Goal: Task Accomplishment & Management: Manage account settings

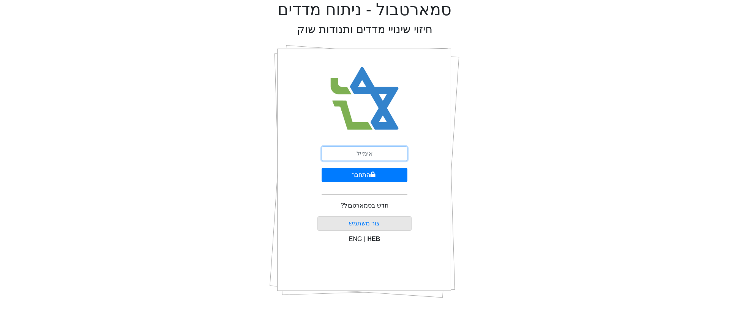
click at [361, 155] on input "email" at bounding box center [364, 154] width 86 height 14
type input "a"
click at [361, 152] on input "a" at bounding box center [364, 154] width 86 height 14
click at [344, 158] on input "email" at bounding box center [364, 154] width 86 height 14
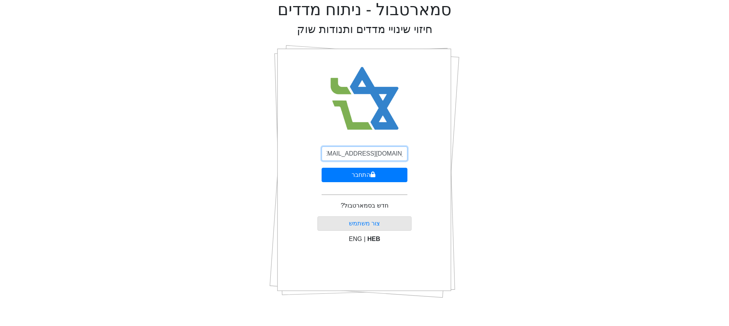
type input "[EMAIL_ADDRESS][DOMAIN_NAME]"
click at [321, 168] on button "התחבר" at bounding box center [364, 175] width 86 height 14
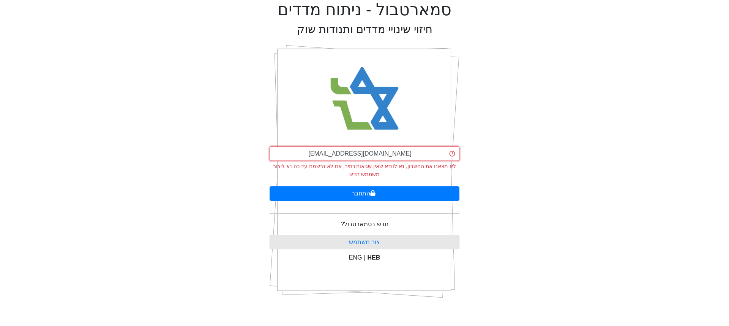
scroll to position [0, 0]
click at [318, 154] on input "[EMAIL_ADDRESS][DOMAIN_NAME]" at bounding box center [364, 154] width 190 height 14
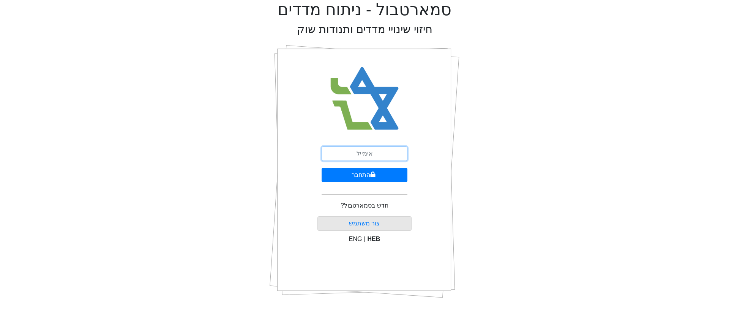
click at [370, 157] on input "email" at bounding box center [364, 154] width 86 height 14
type input "[EMAIL_ADDRESS][DOMAIN_NAME]"
click at [364, 188] on form "aleitner@tandem-capital.com התחבר" at bounding box center [364, 174] width 86 height 55
click at [367, 175] on button "התחבר" at bounding box center [364, 175] width 86 height 14
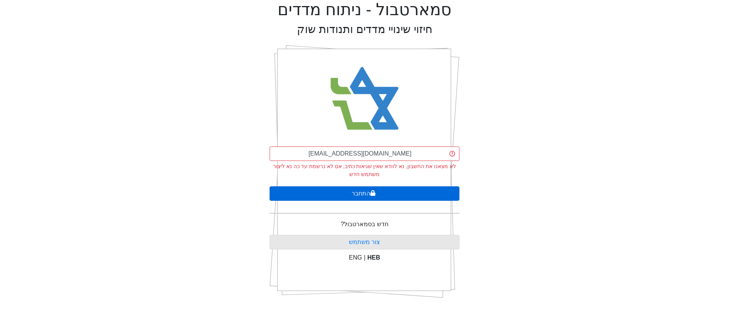
click at [369, 193] on button "התחבר" at bounding box center [364, 193] width 190 height 14
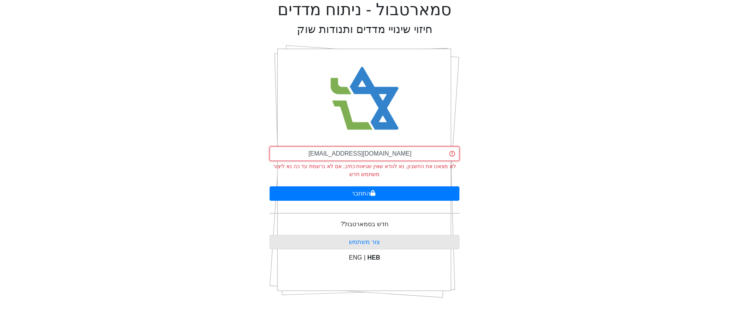
drag, startPoint x: 400, startPoint y: 153, endPoint x: 319, endPoint y: 155, distance: 81.6
click at [319, 155] on input "[EMAIL_ADDRESS][DOMAIN_NAME]" at bounding box center [364, 154] width 190 height 14
type input "\"
click at [359, 216] on form "לא מצאנו את החשבון, נא לוודא שאין שגיאות כתיב, אם לא נרשמת עד כה נא ליצור משתמש…" at bounding box center [364, 183] width 190 height 73
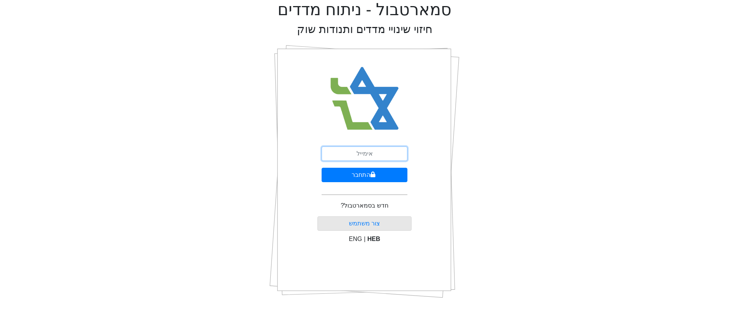
click at [366, 154] on input "email" at bounding box center [364, 154] width 86 height 14
type input "[EMAIL_ADDRESS][DOMAIN_NAME]"
click at [369, 193] on form "[EMAIL_ADDRESS][DOMAIN_NAME] התחבר" at bounding box center [364, 174] width 86 height 55
click at [371, 206] on p "חדש בסמארטבול?" at bounding box center [363, 205] width 47 height 9
click at [363, 177] on button "התחבר" at bounding box center [364, 175] width 86 height 14
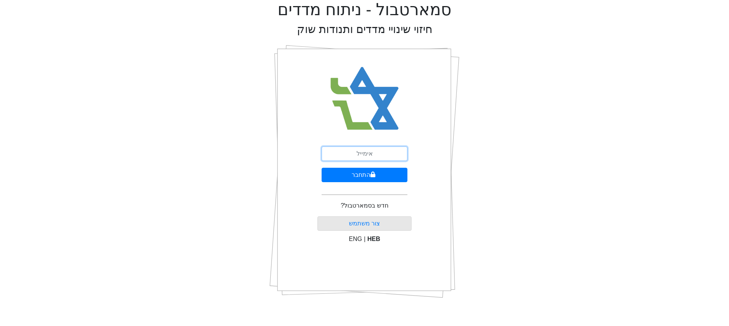
click at [363, 154] on input "email" at bounding box center [364, 154] width 86 height 14
paste input "[PERSON_NAME][EMAIL_ADDRESS][DOMAIN_NAME]"
type input "[PERSON_NAME][EMAIL_ADDRESS][DOMAIN_NAME]"
click at [358, 174] on button "התחבר" at bounding box center [364, 175] width 86 height 14
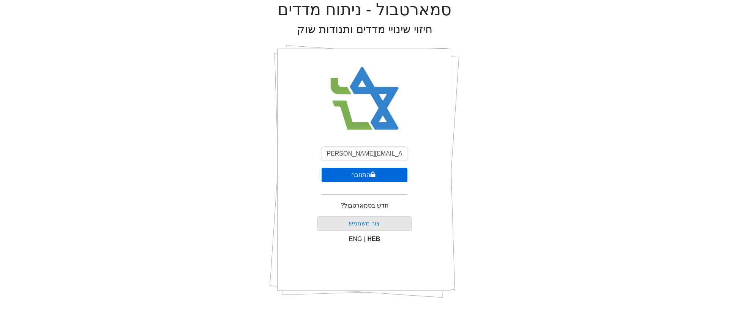
scroll to position [0, 0]
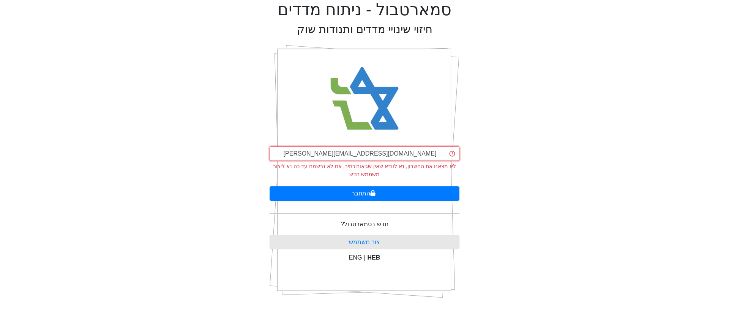
drag, startPoint x: 317, startPoint y: 154, endPoint x: 311, endPoint y: 153, distance: 6.6
click at [311, 153] on input "[PERSON_NAME][EMAIL_ADDRESS][DOMAIN_NAME]" at bounding box center [364, 154] width 190 height 14
drag, startPoint x: 315, startPoint y: 155, endPoint x: 320, endPoint y: 154, distance: 5.3
click at [320, 154] on input "[PERSON_NAME][EMAIL_ADDRESS][DOMAIN_NAME]" at bounding box center [364, 154] width 190 height 14
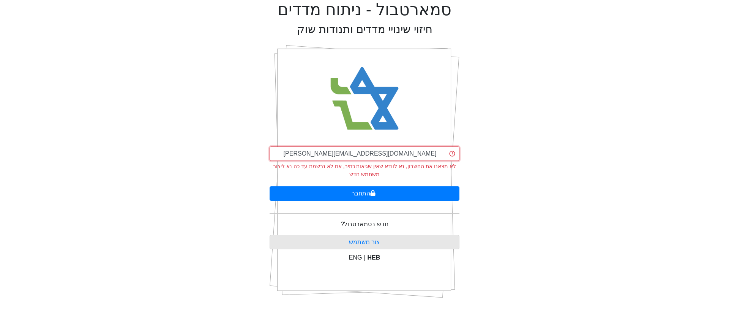
click at [406, 155] on input "[PERSON_NAME][EMAIL_ADDRESS][DOMAIN_NAME]" at bounding box center [364, 154] width 190 height 14
drag, startPoint x: 408, startPoint y: 150, endPoint x: 311, endPoint y: 157, distance: 97.0
click at [311, 157] on input "[PERSON_NAME][EMAIL_ADDRESS][DOMAIN_NAME]" at bounding box center [364, 154] width 190 height 14
drag, startPoint x: 362, startPoint y: 176, endPoint x: 461, endPoint y: 169, distance: 98.9
click at [461, 169] on div "סמארטבול - ניתוח מדדים חיזוי שינויי מדדים ותנודות שוק daniel@tandem-capital.com…" at bounding box center [364, 152] width 717 height 304
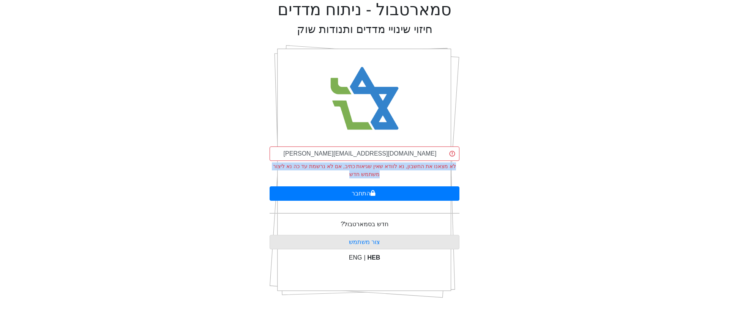
copy div "לא מצאנו את החשבון, נא לוודא שאין שגיאות כתיב, אם לא נרשמת עד כה נא ליצור משתמש…"
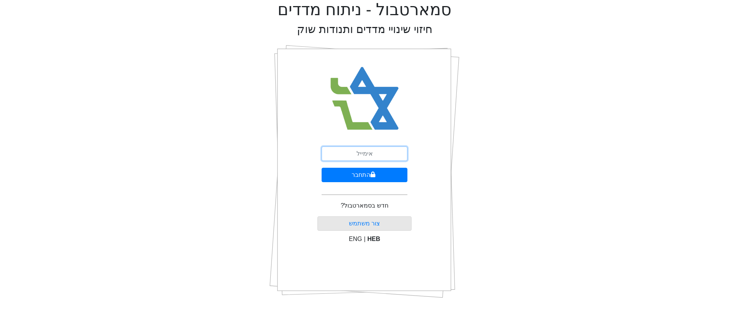
click at [364, 155] on input "email" at bounding box center [364, 154] width 86 height 14
click at [368, 173] on button "התחבר" at bounding box center [364, 175] width 86 height 14
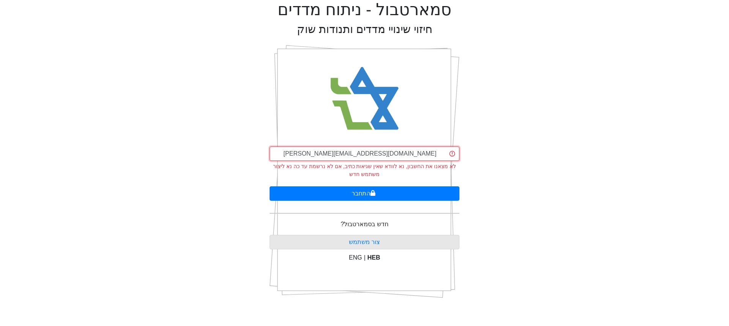
click at [373, 151] on input "[PERSON_NAME][EMAIL_ADDRESS][DOMAIN_NAME]" at bounding box center [364, 154] width 190 height 14
type input "ש"
type input "[EMAIL_ADDRESS][DOMAIN_NAME]"
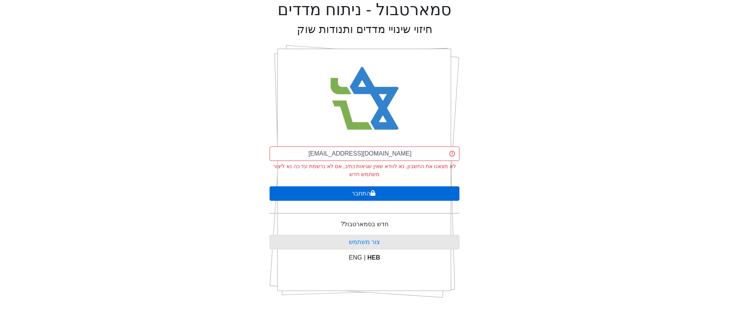
click at [372, 197] on button "התחבר" at bounding box center [364, 193] width 190 height 14
